Goal: Information Seeking & Learning: Learn about a topic

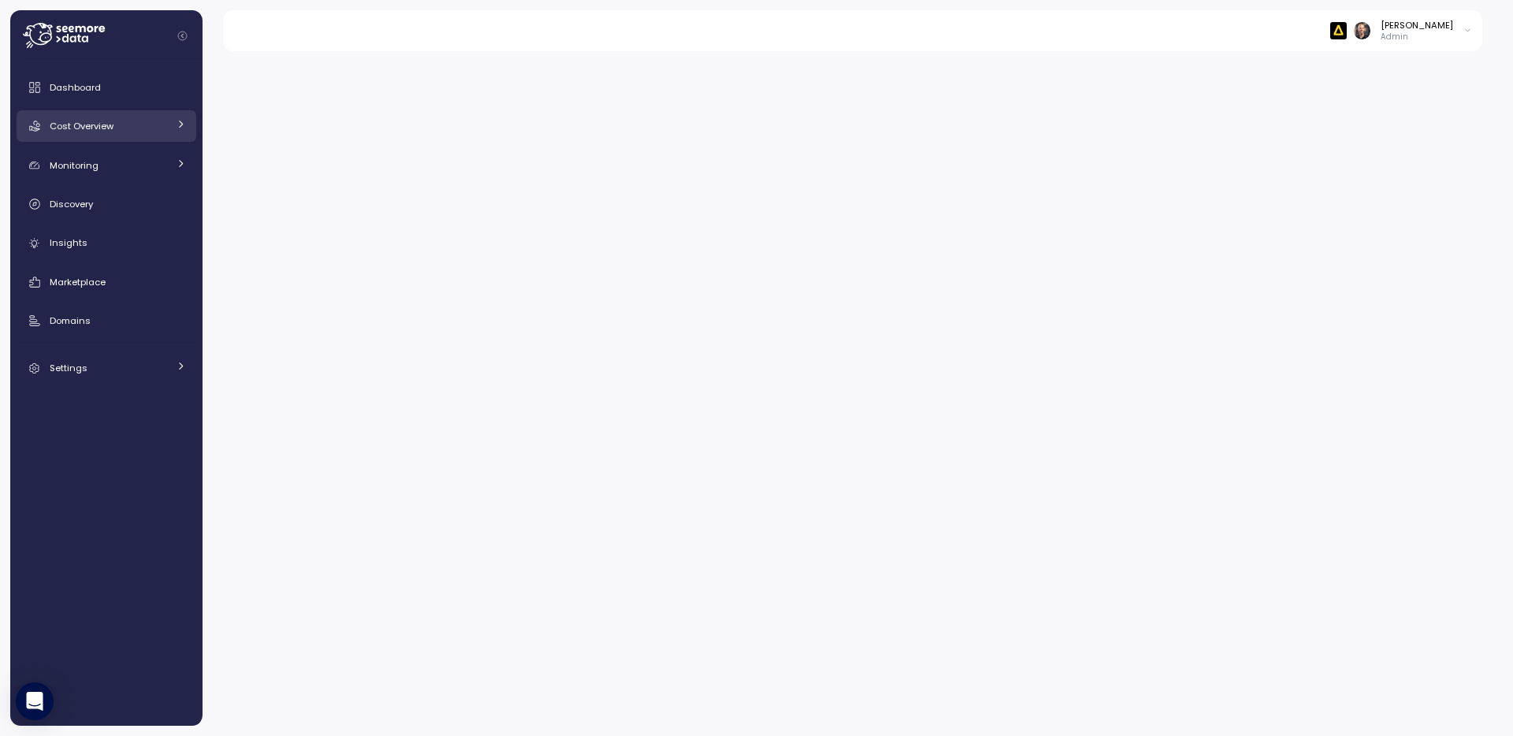
click at [95, 128] on span "Cost Overview" at bounding box center [82, 126] width 64 height 13
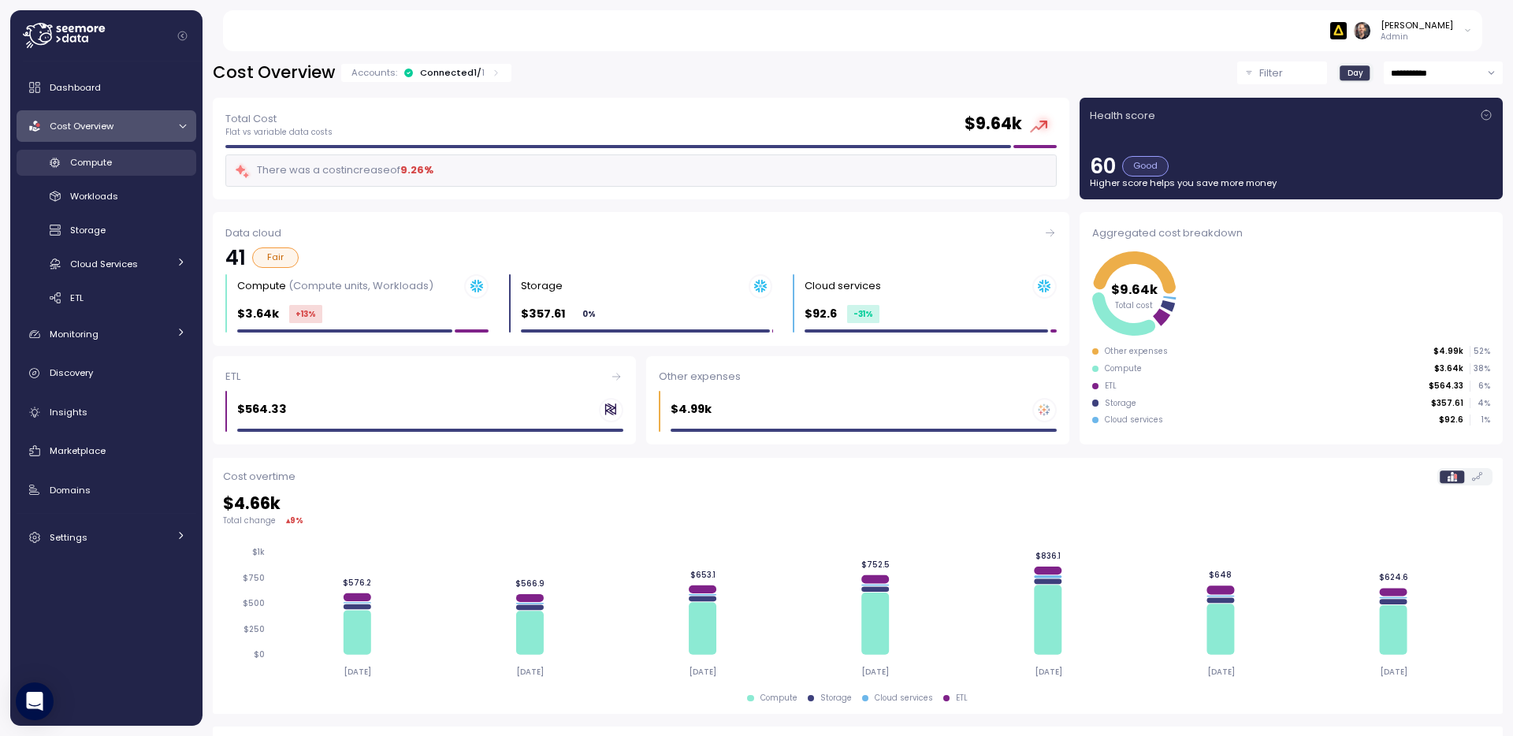
click at [100, 169] on div "Compute" at bounding box center [128, 162] width 116 height 16
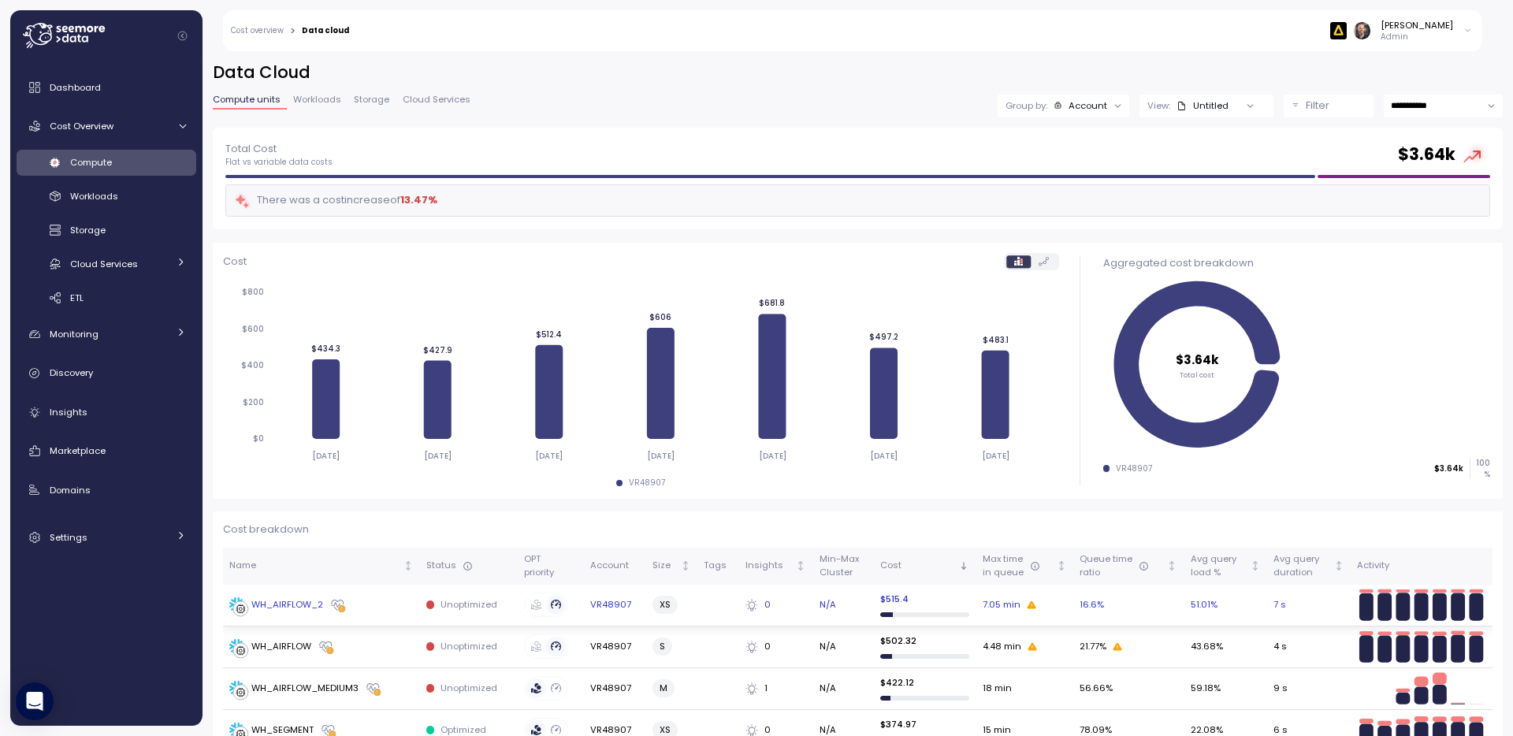
click at [295, 602] on div "WH_AIRFLOW_2" at bounding box center [287, 605] width 72 height 14
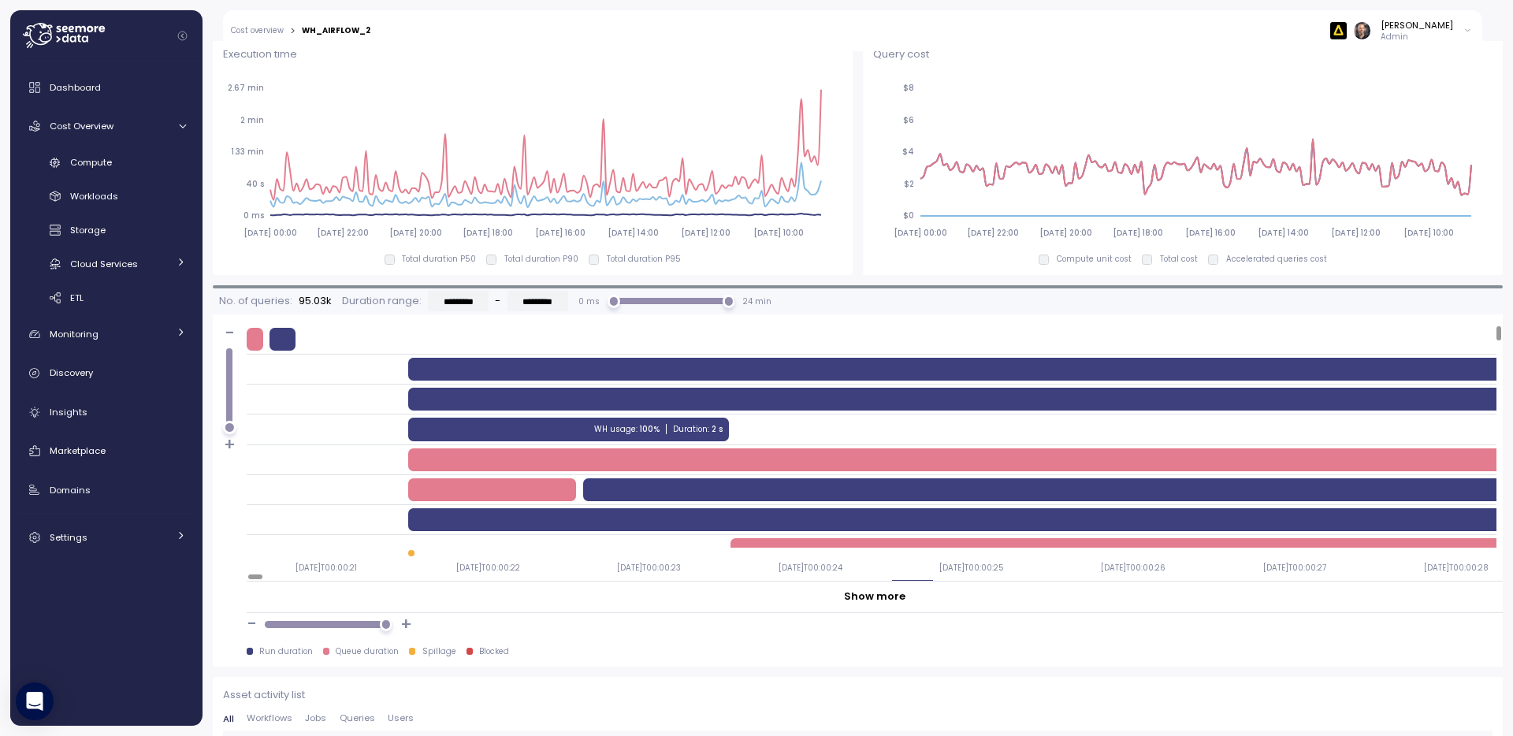
scroll to position [1134, 0]
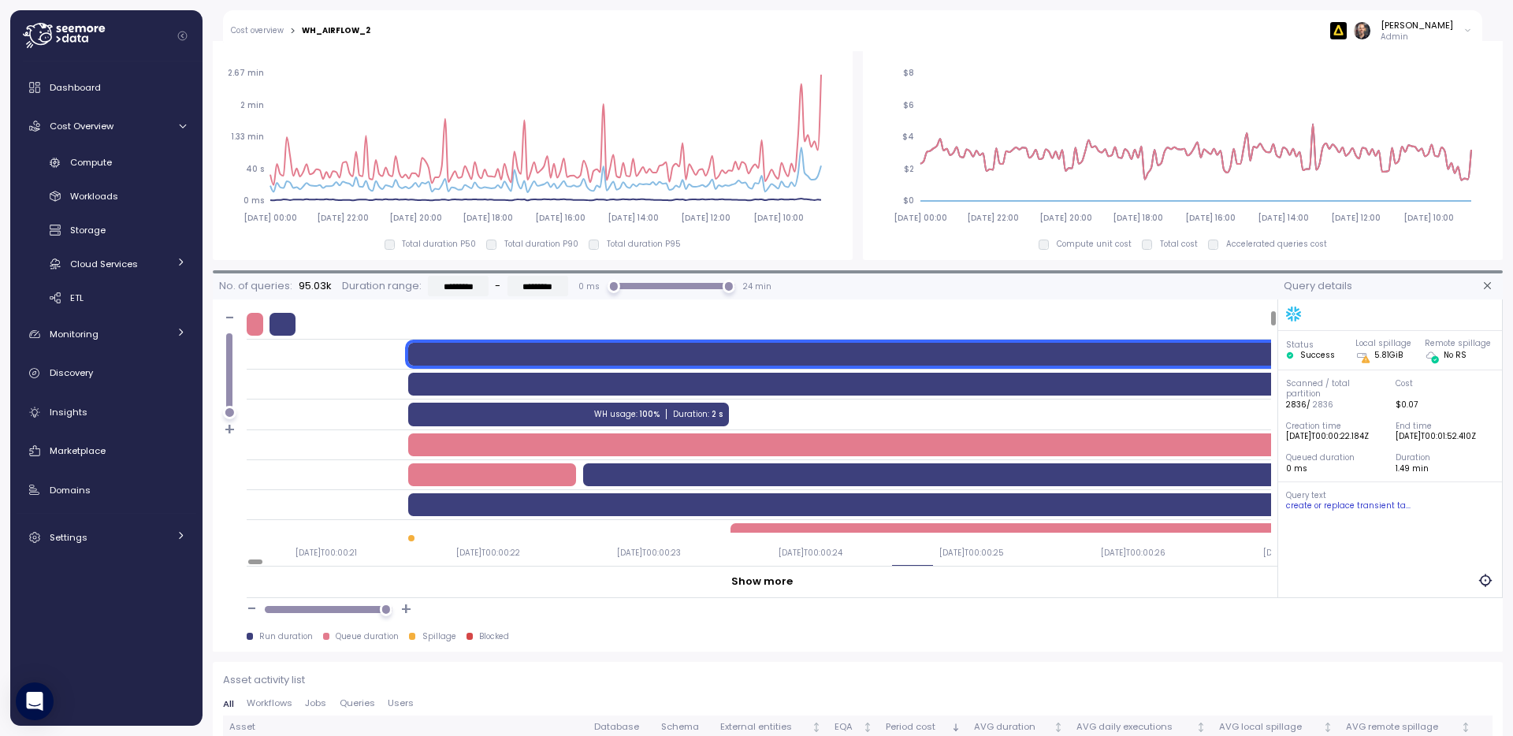
click at [1371, 511] on div "create or replace transient ta..." at bounding box center [1390, 505] width 209 height 11
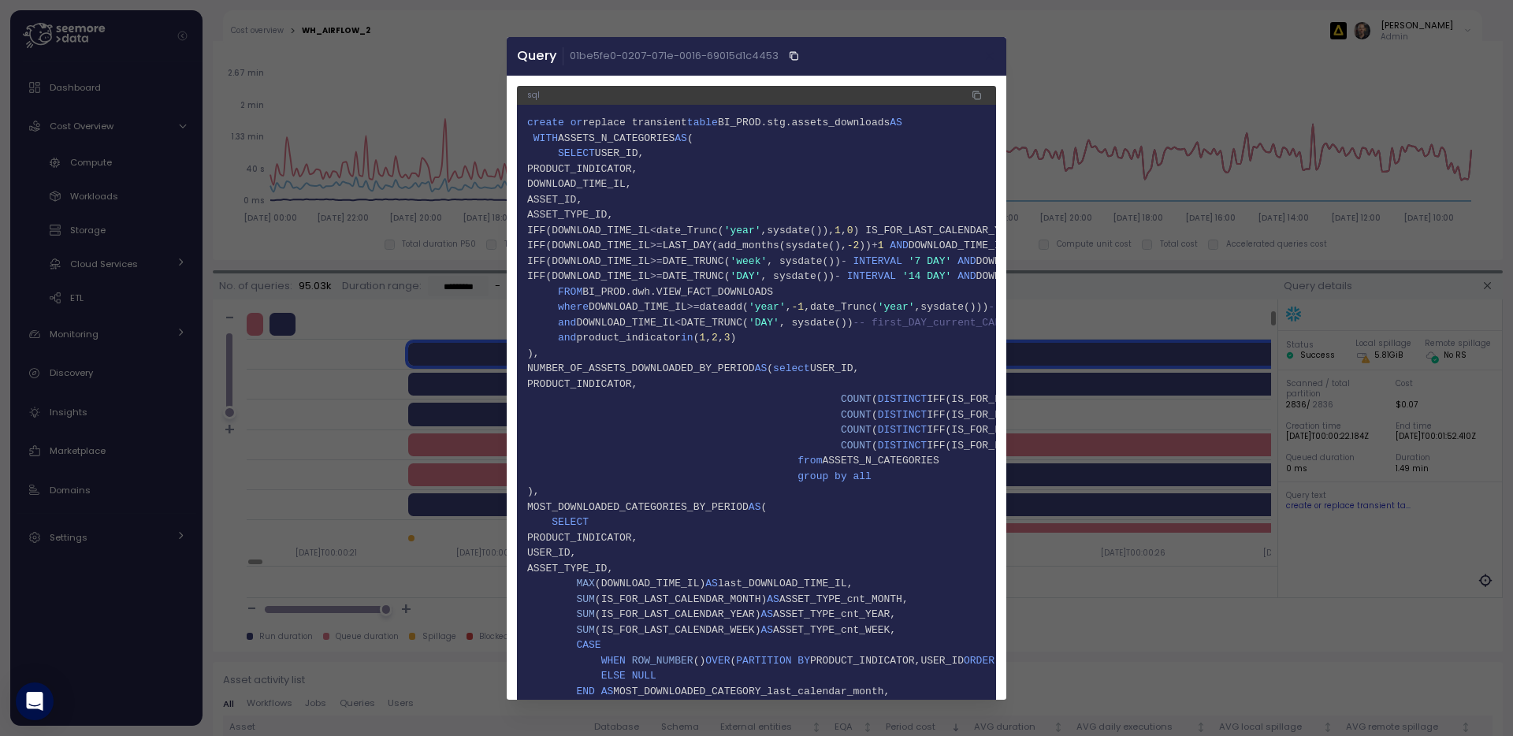
click at [984, 54] on icon "button" at bounding box center [990, 56] width 13 height 13
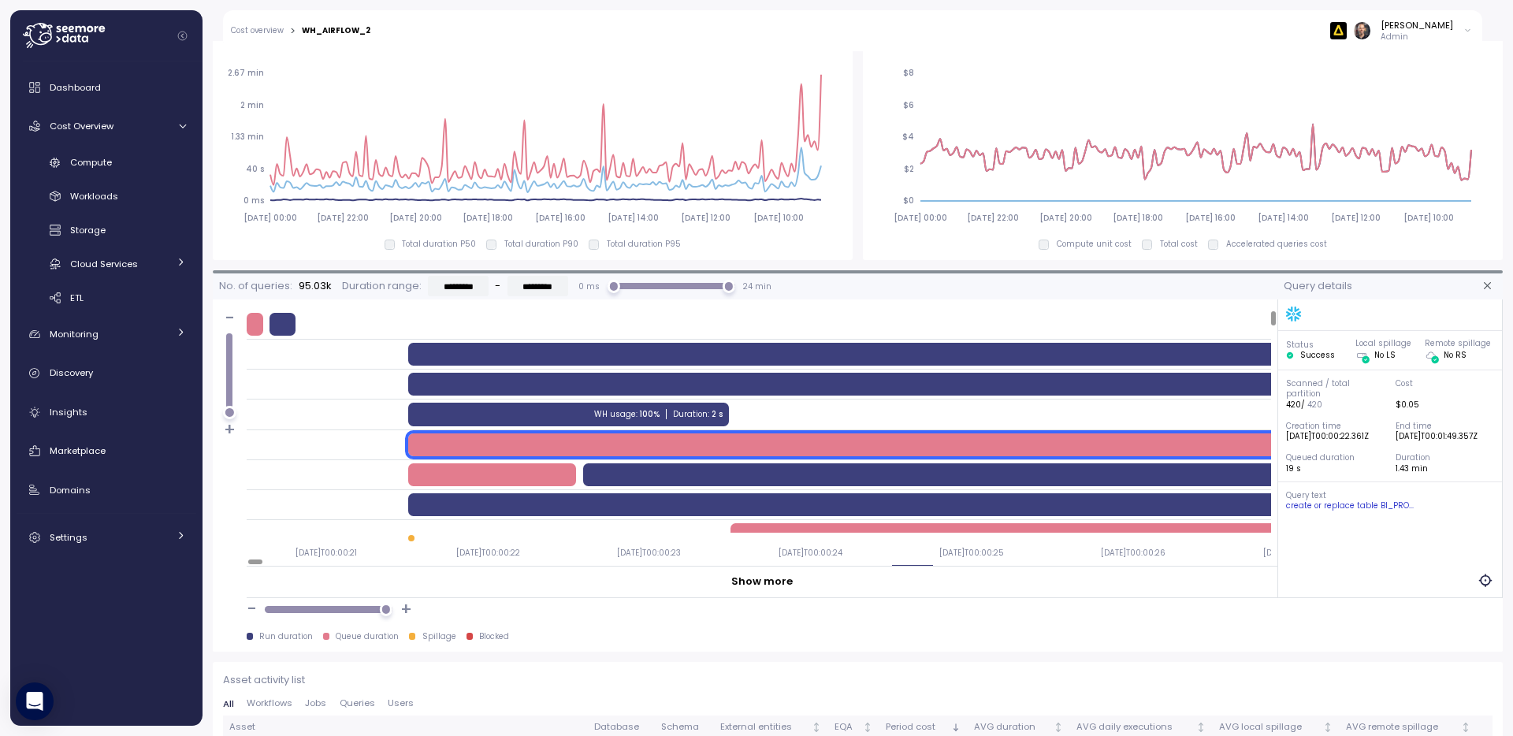
click at [1361, 503] on div "create or replace table BI_PRO..." at bounding box center [1390, 505] width 209 height 11
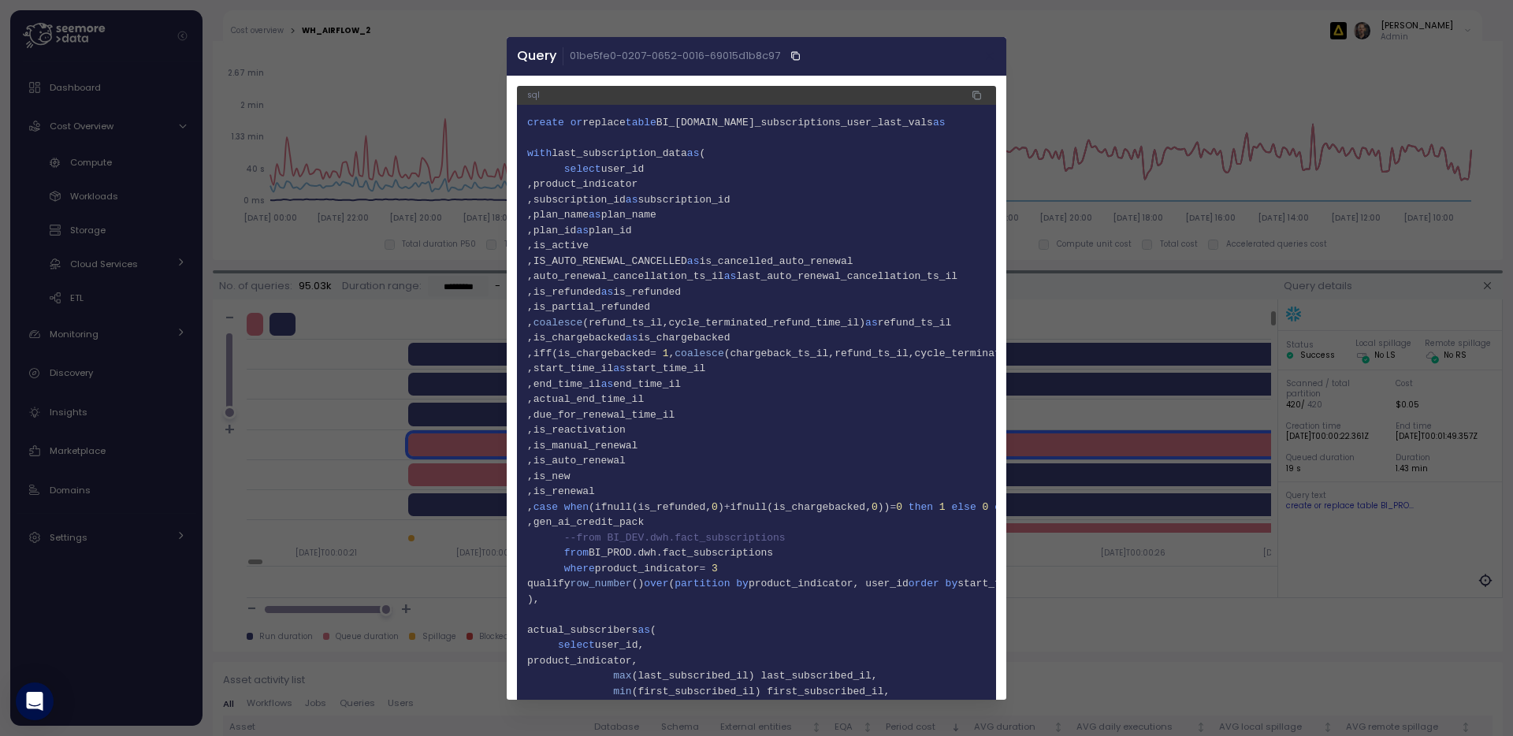
click at [986, 54] on icon "button" at bounding box center [989, 55] width 7 height 7
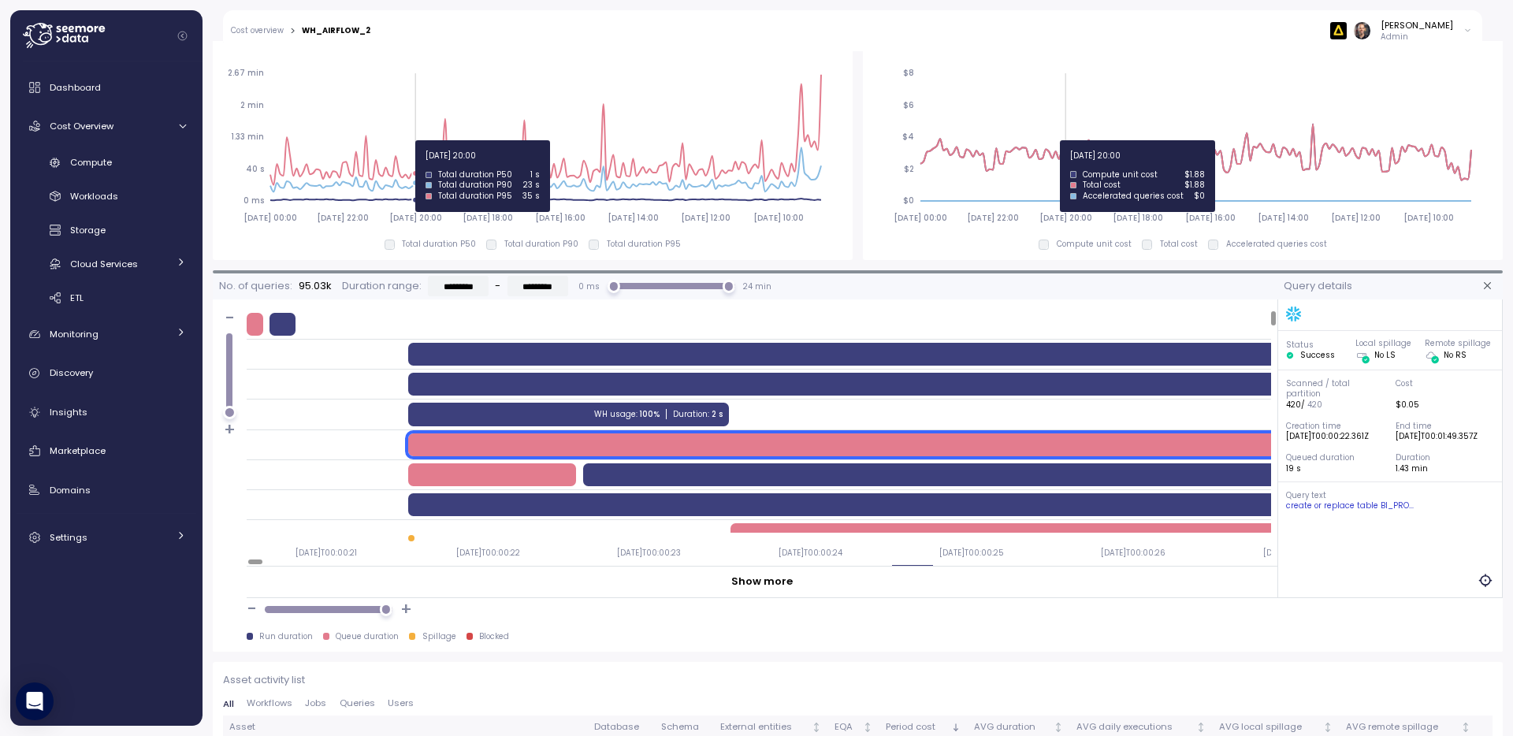
scroll to position [0, 0]
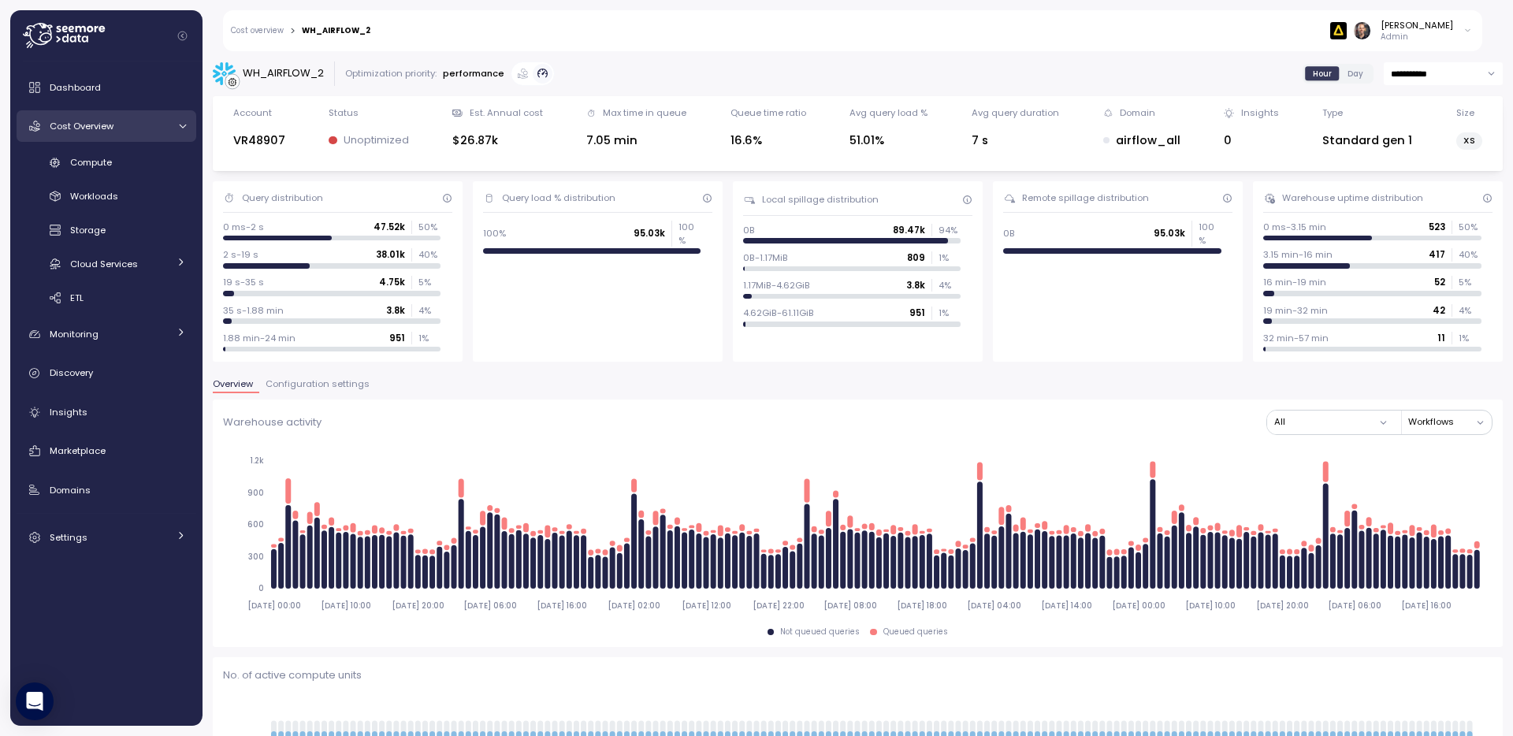
click at [87, 129] on span "Cost Overview" at bounding box center [82, 126] width 64 height 13
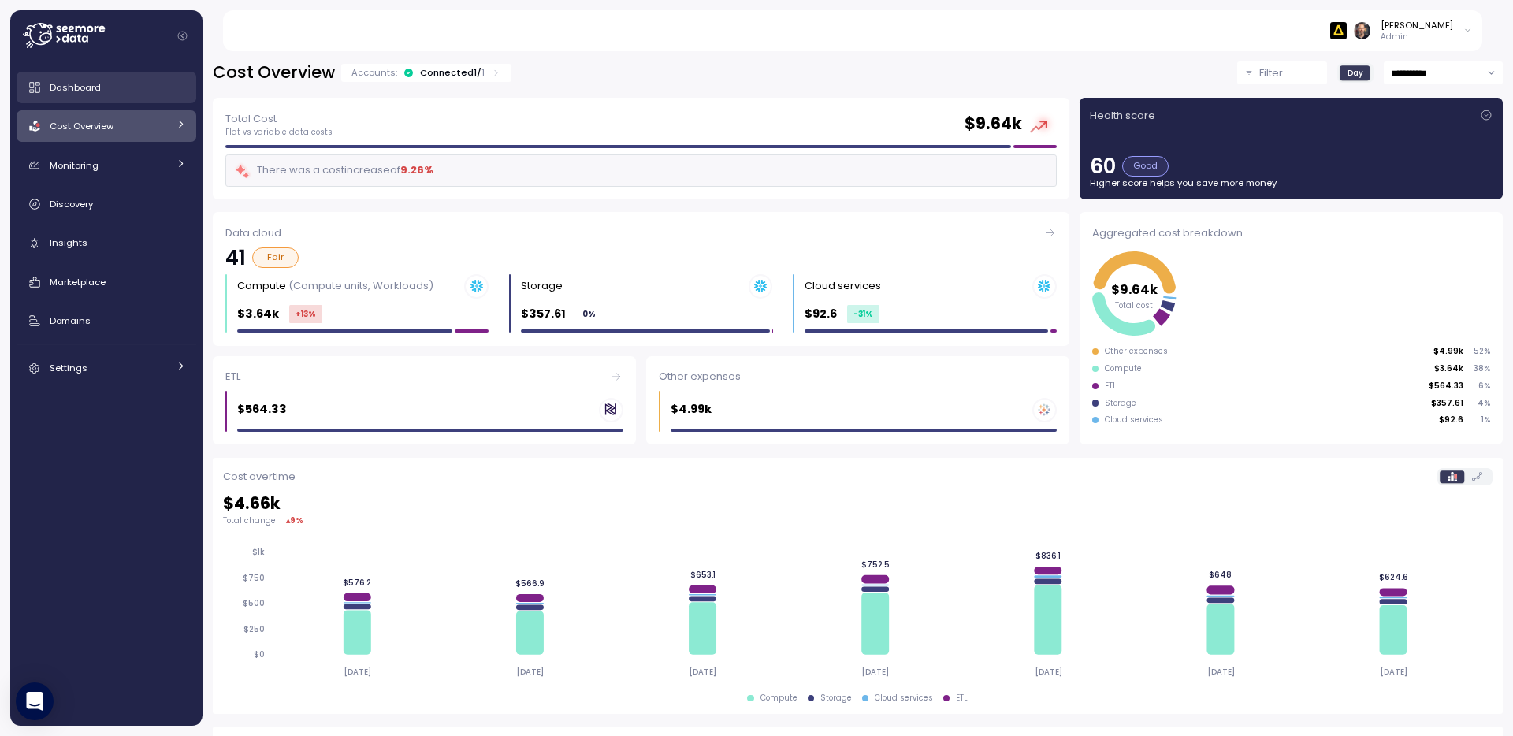
click at [95, 94] on div "Dashboard" at bounding box center [118, 88] width 136 height 16
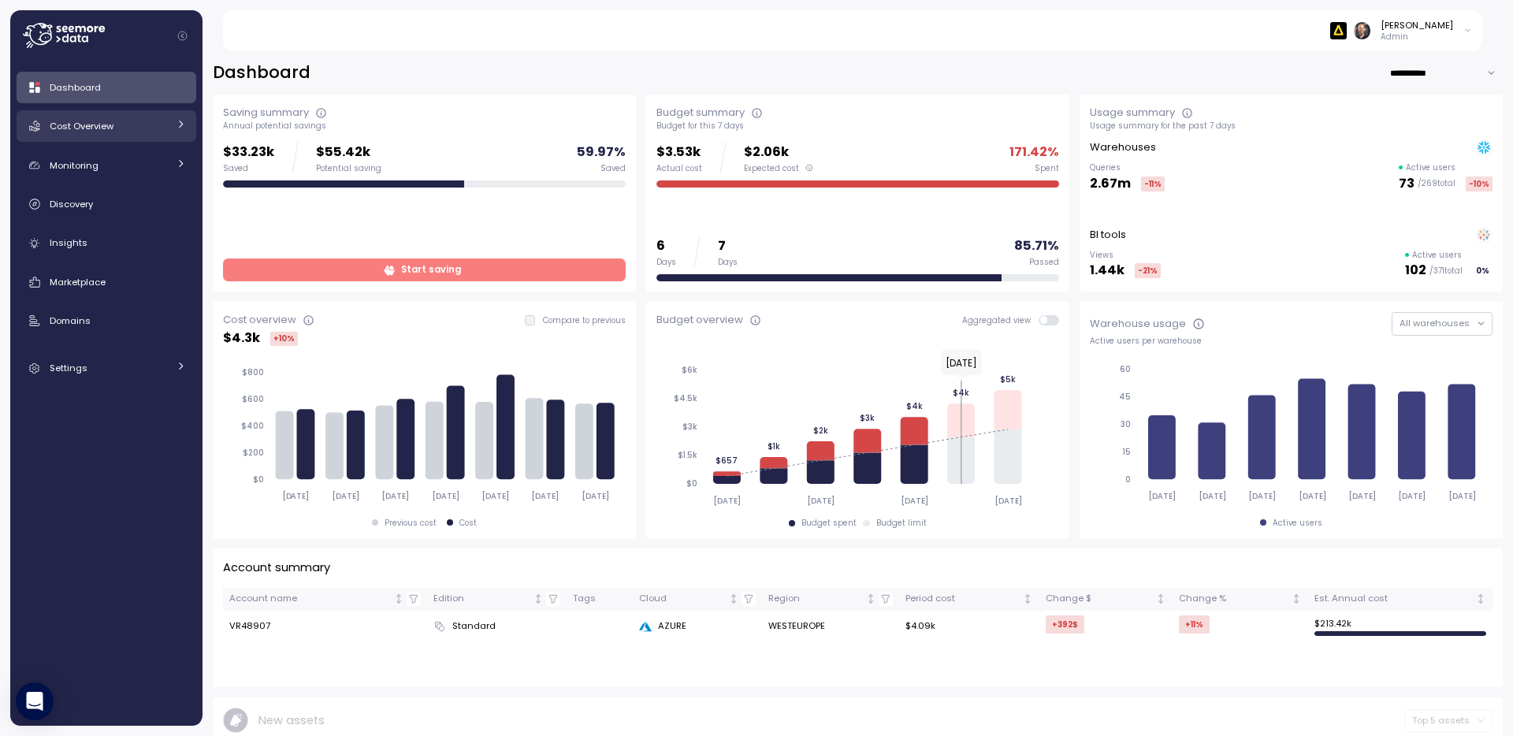
click at [97, 124] on span "Cost Overview" at bounding box center [82, 126] width 64 height 13
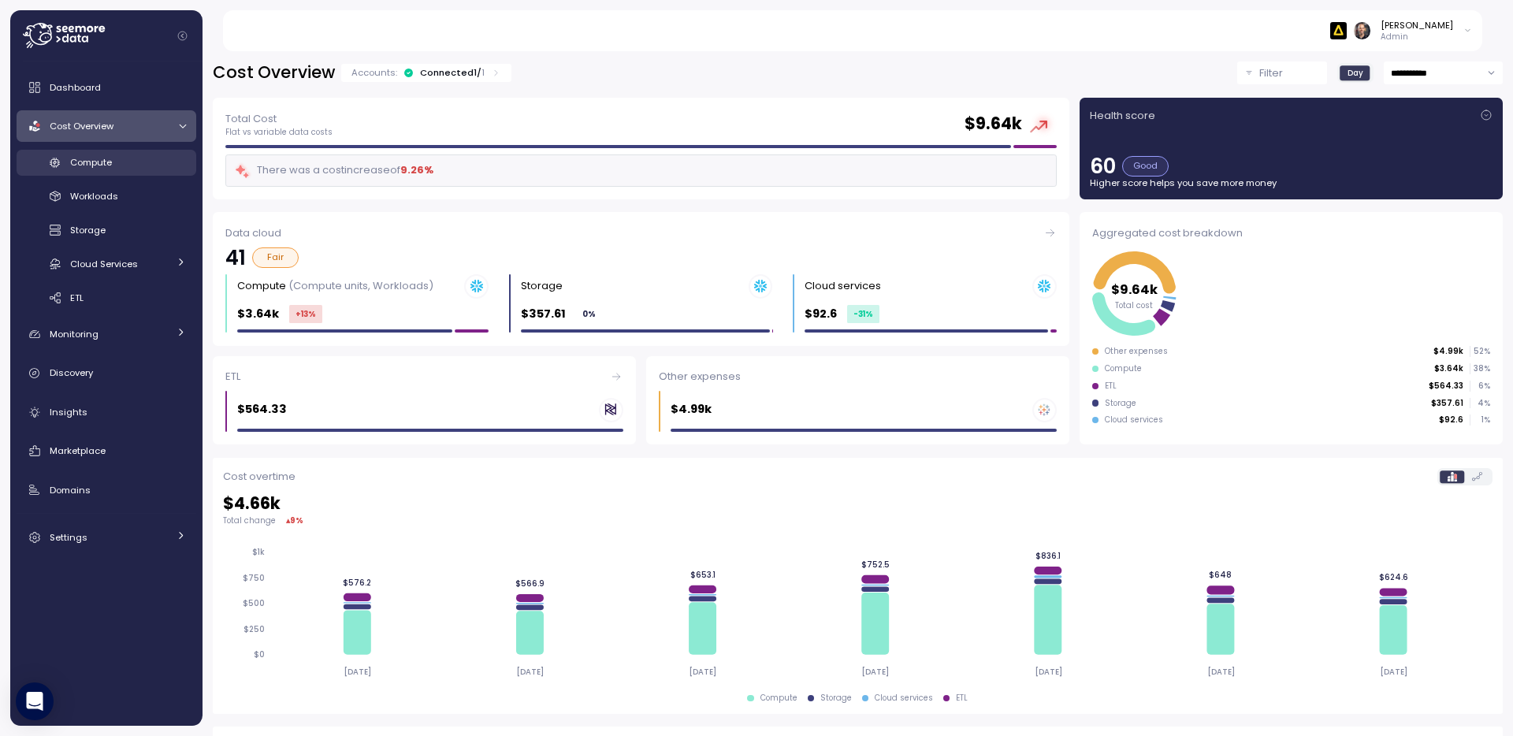
click at [91, 162] on span "Compute" at bounding box center [91, 162] width 42 height 13
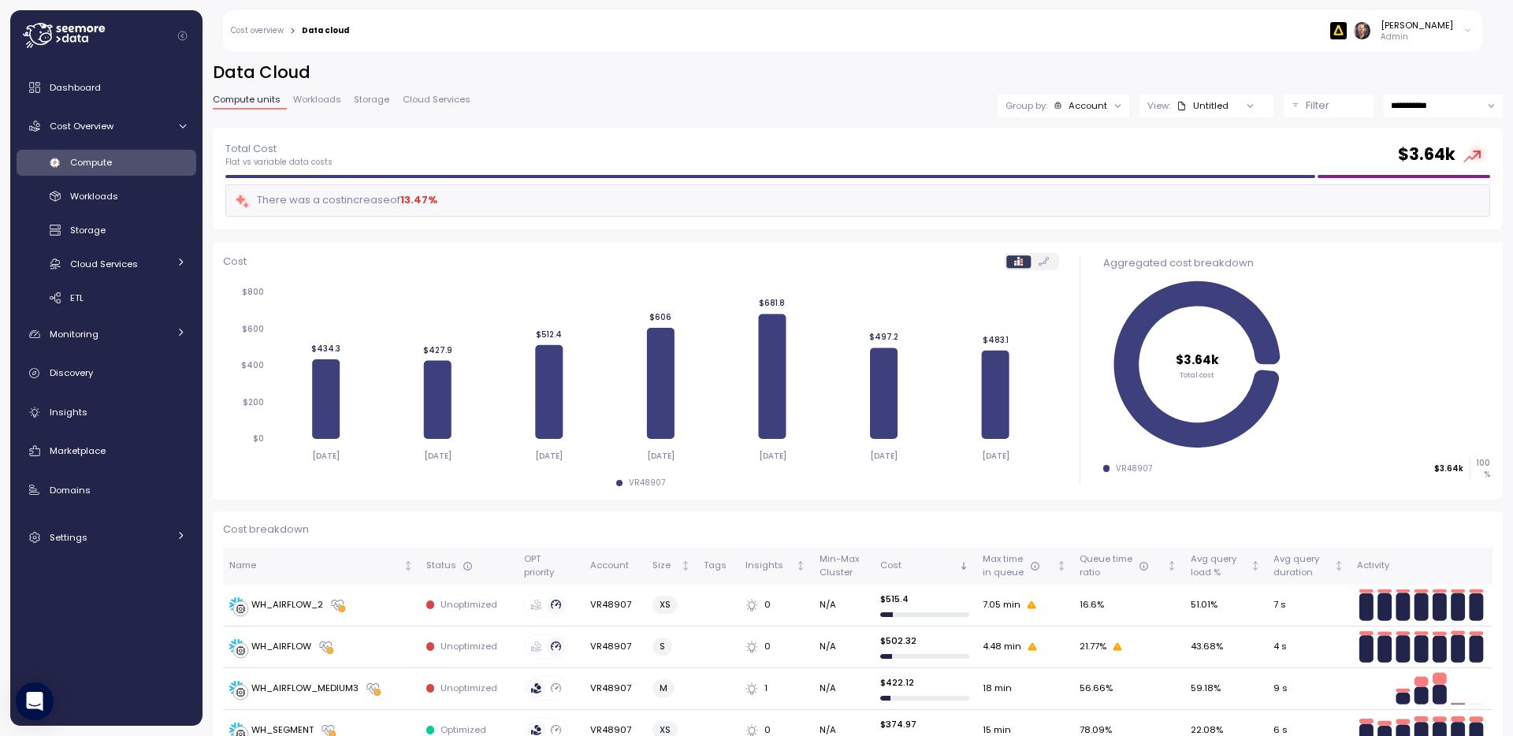
click at [1113, 107] on icon at bounding box center [1118, 106] width 10 height 10
click at [1059, 193] on p "Compute unit" at bounding box center [1067, 193] width 62 height 13
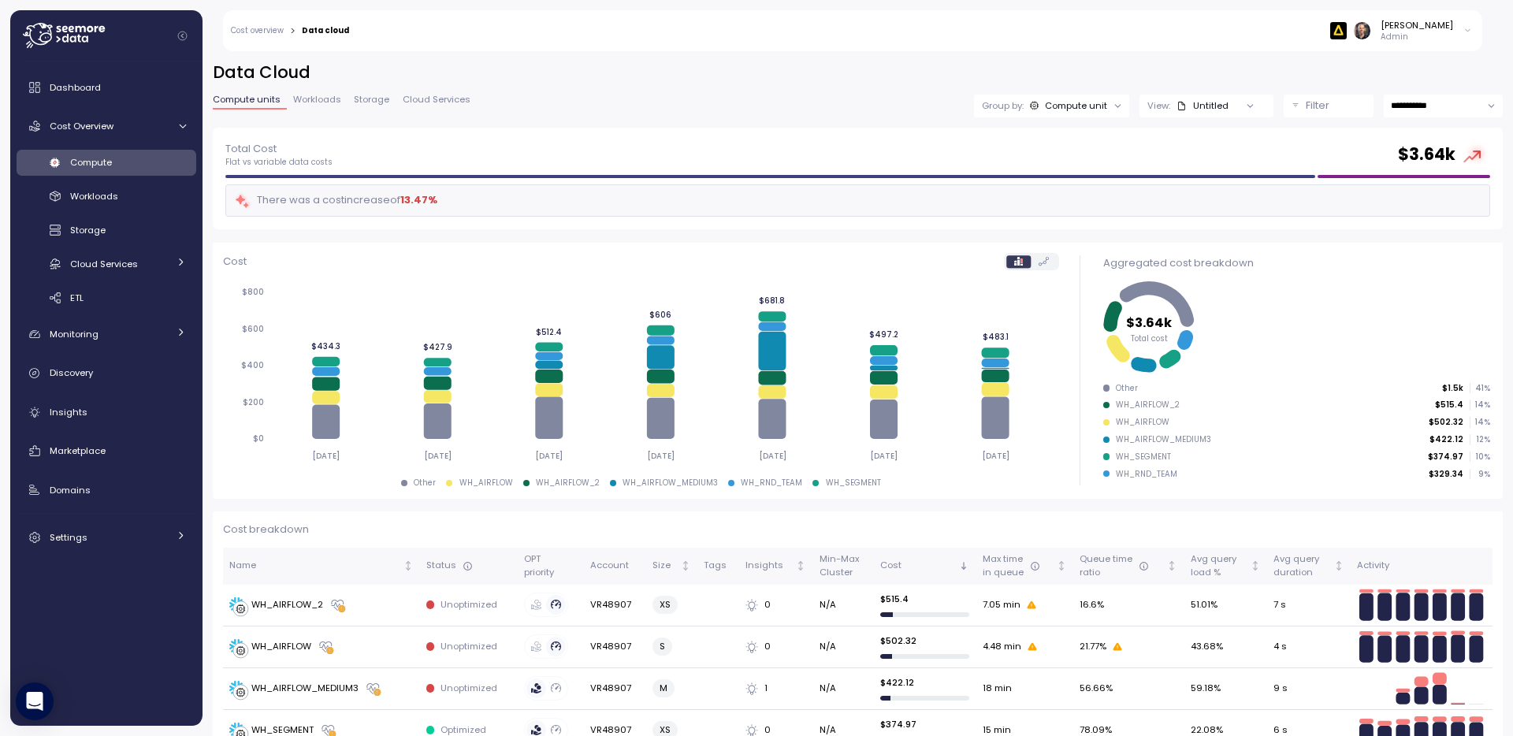
click at [1337, 107] on div "Filter" at bounding box center [1336, 106] width 60 height 16
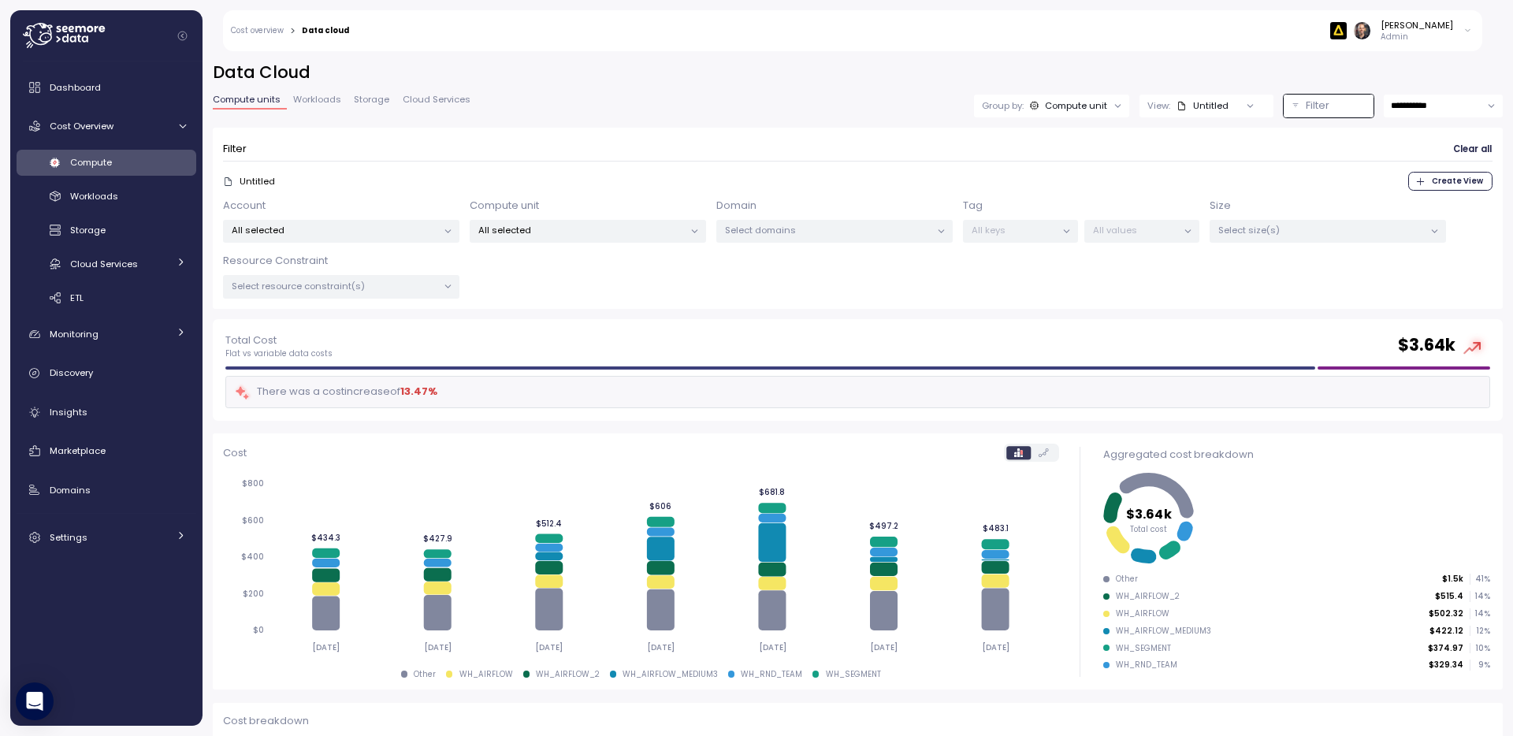
click at [628, 237] on div "All selected" at bounding box center [588, 231] width 236 height 23
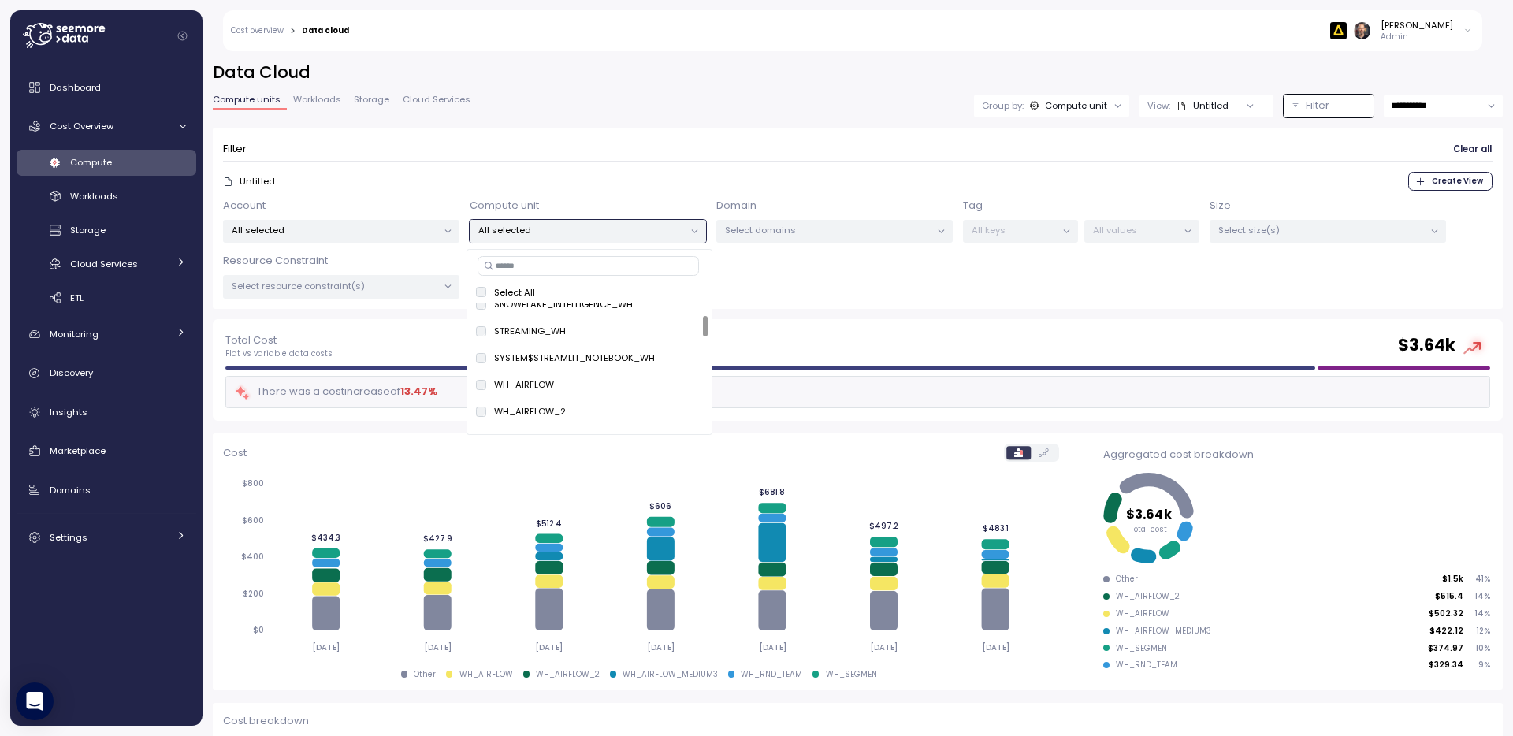
scroll to position [77, 0]
click at [682, 400] on span "only" at bounding box center [683, 400] width 18 height 17
click at [682, 364] on span "only" at bounding box center [683, 362] width 18 height 17
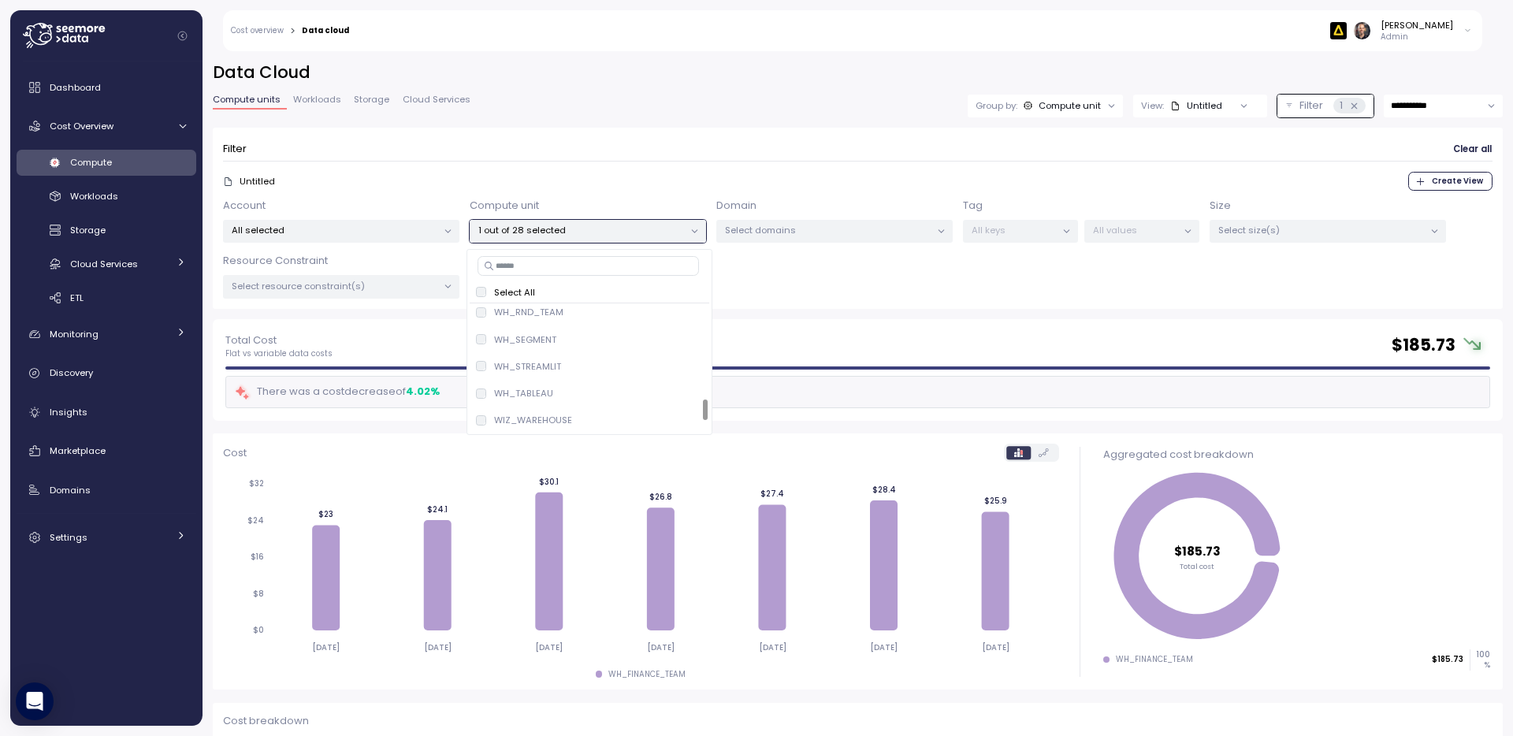
scroll to position [599, 0]
click at [685, 392] on span "only" at bounding box center [683, 389] width 18 height 17
